Goal: Task Accomplishment & Management: Manage account settings

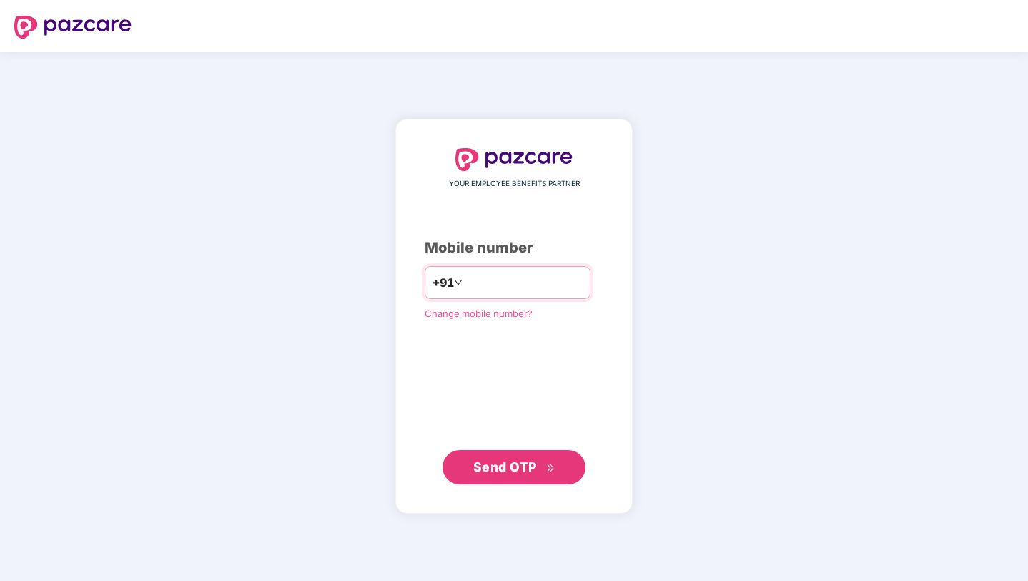
type input "**********"
click at [491, 453] on button "Send OTP" at bounding box center [514, 466] width 143 height 34
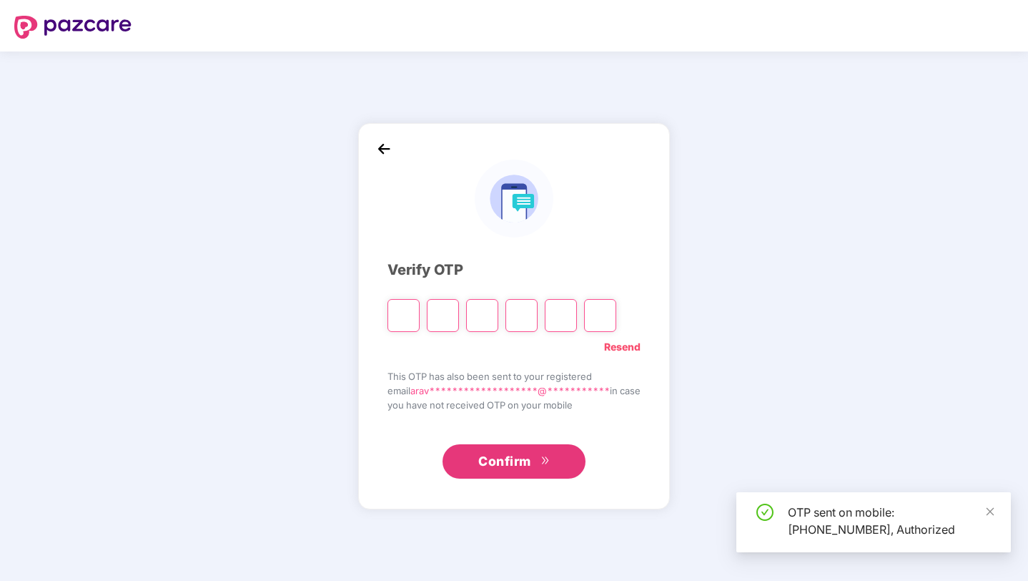
type input "*"
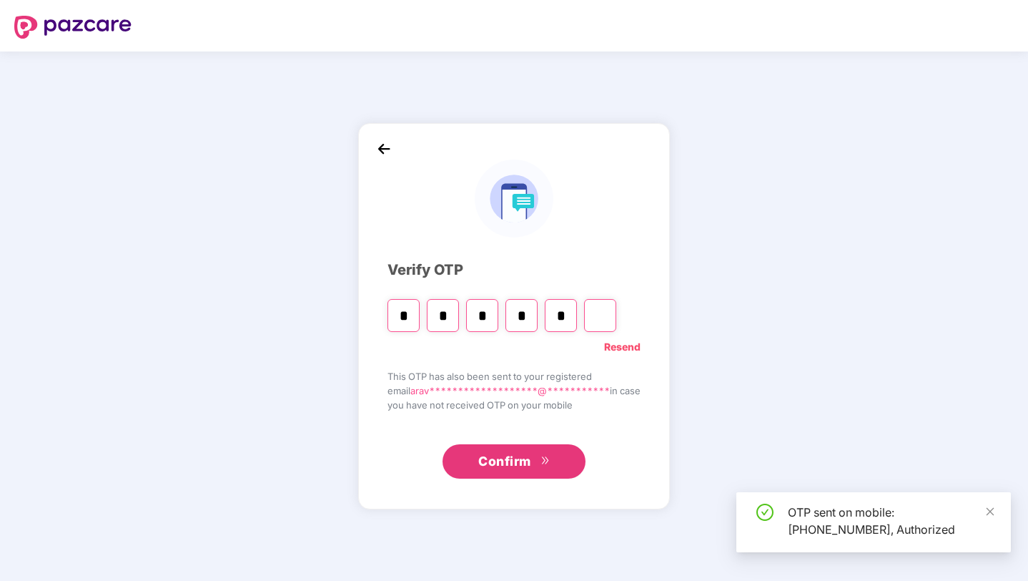
type input "*"
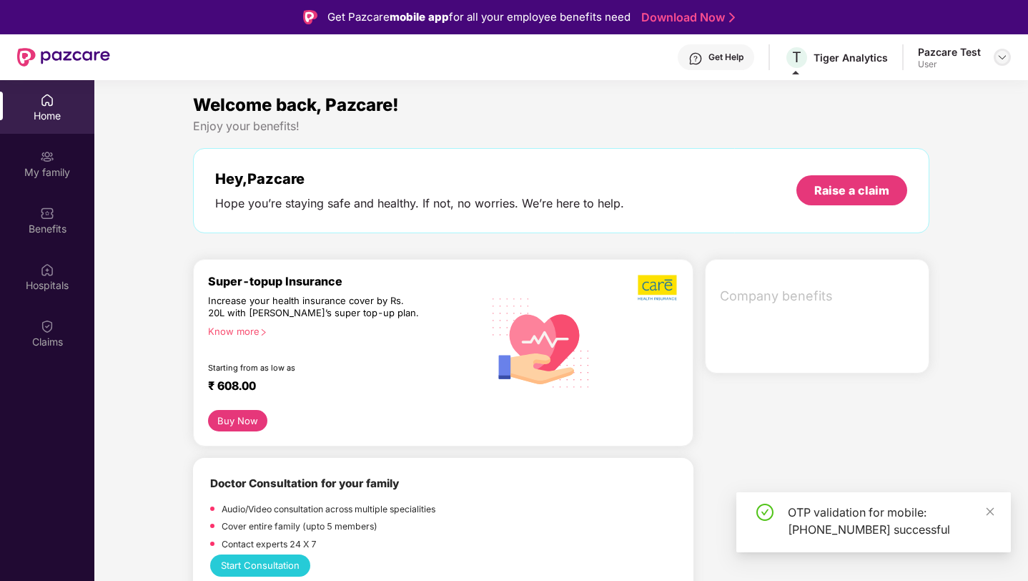
click at [1003, 58] on img at bounding box center [1002, 56] width 11 height 11
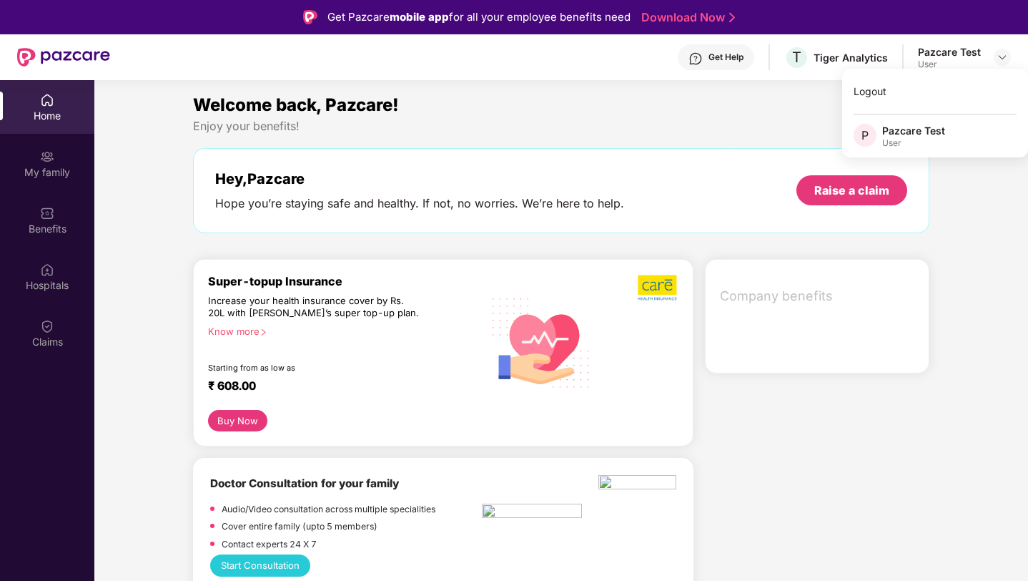
click at [733, 77] on div "Get Help T Tiger Analytics Pazcare Test User" at bounding box center [560, 57] width 901 height 46
click at [730, 61] on div "Get Help" at bounding box center [726, 56] width 35 height 11
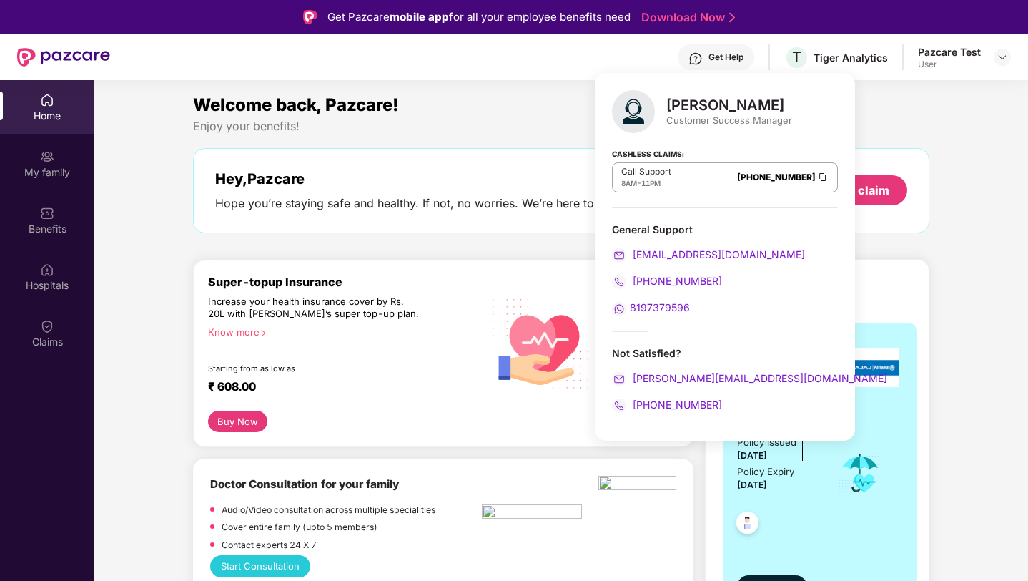
click at [748, 58] on div "Get Help" at bounding box center [716, 57] width 77 height 26
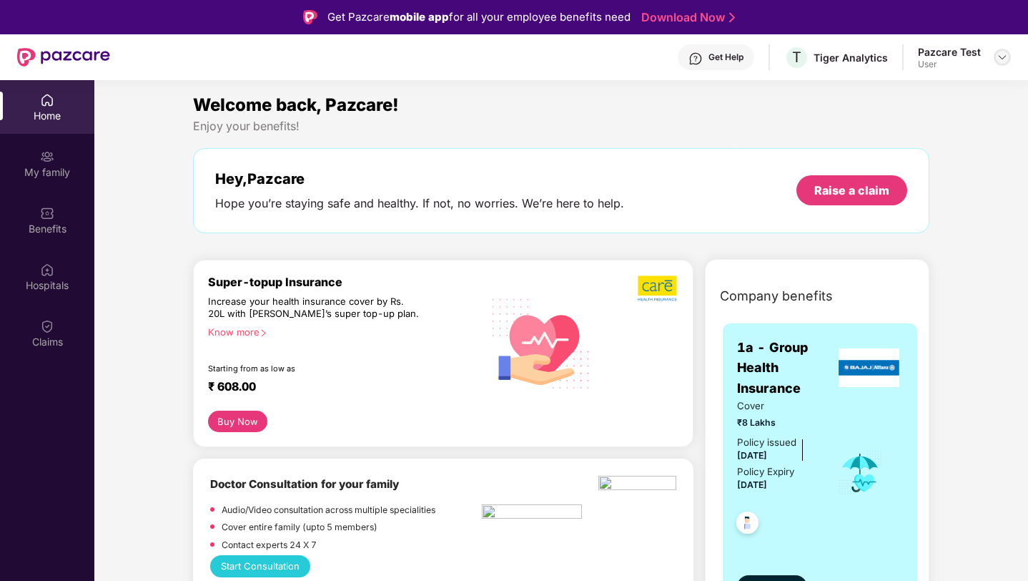
click at [1002, 56] on img at bounding box center [1002, 56] width 11 height 11
click at [922, 98] on div "Logout" at bounding box center [935, 91] width 186 height 28
